Goal: Check status

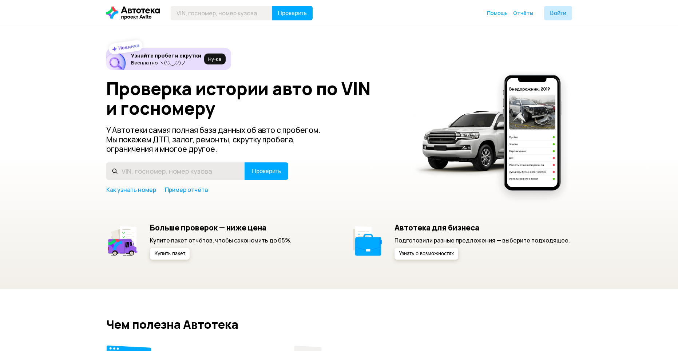
click at [159, 172] on input "text" at bounding box center [175, 170] width 139 height 17
type input "О003КР64"
click at [265, 173] on span "Проверить" at bounding box center [266, 171] width 29 height 6
click at [153, 171] on input "text" at bounding box center [175, 170] width 139 height 17
paste input "О003КР64"
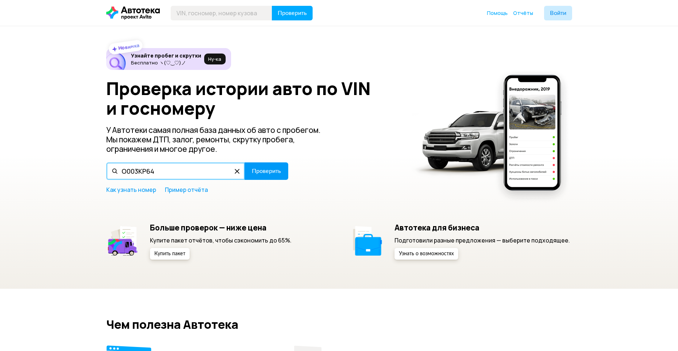
type input "О003КР64"
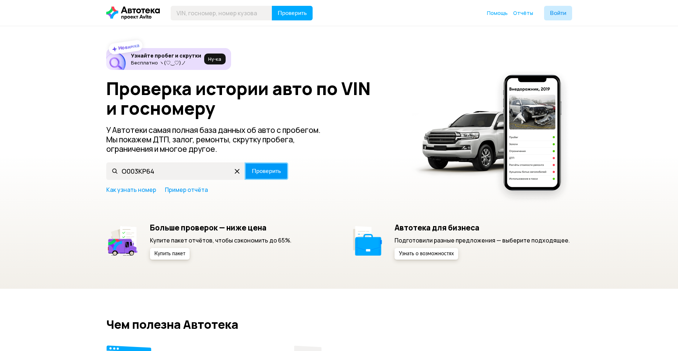
click at [255, 168] on span "Проверить" at bounding box center [266, 171] width 29 height 6
